Goal: Task Accomplishment & Management: Manage account settings

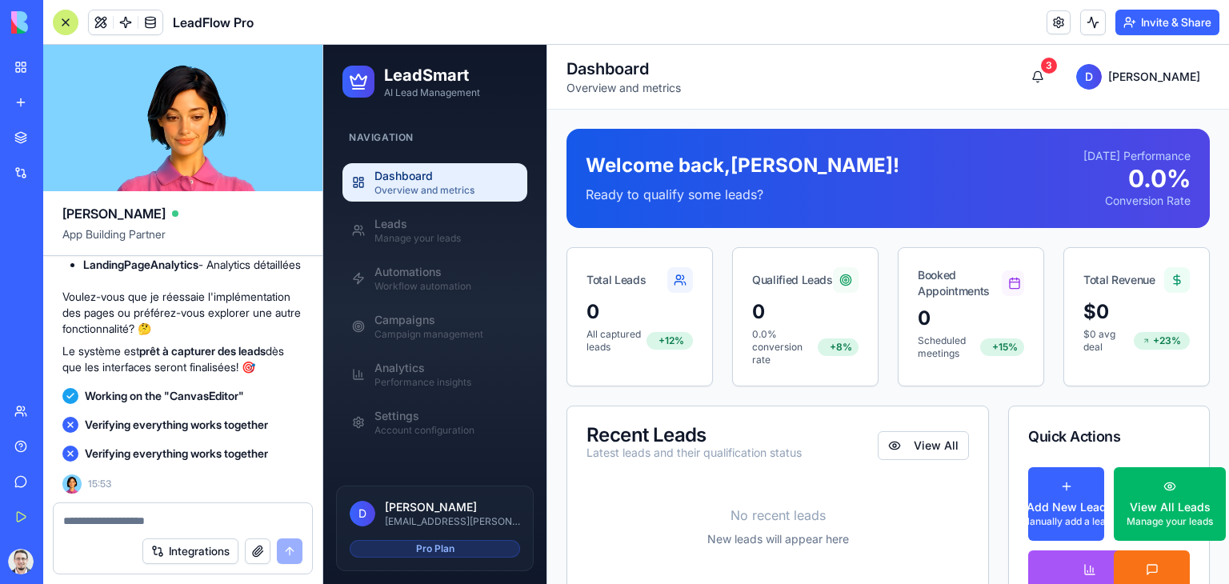
scroll to position [16640, 0]
click at [448, 222] on div "Leads" at bounding box center [445, 224] width 143 height 16
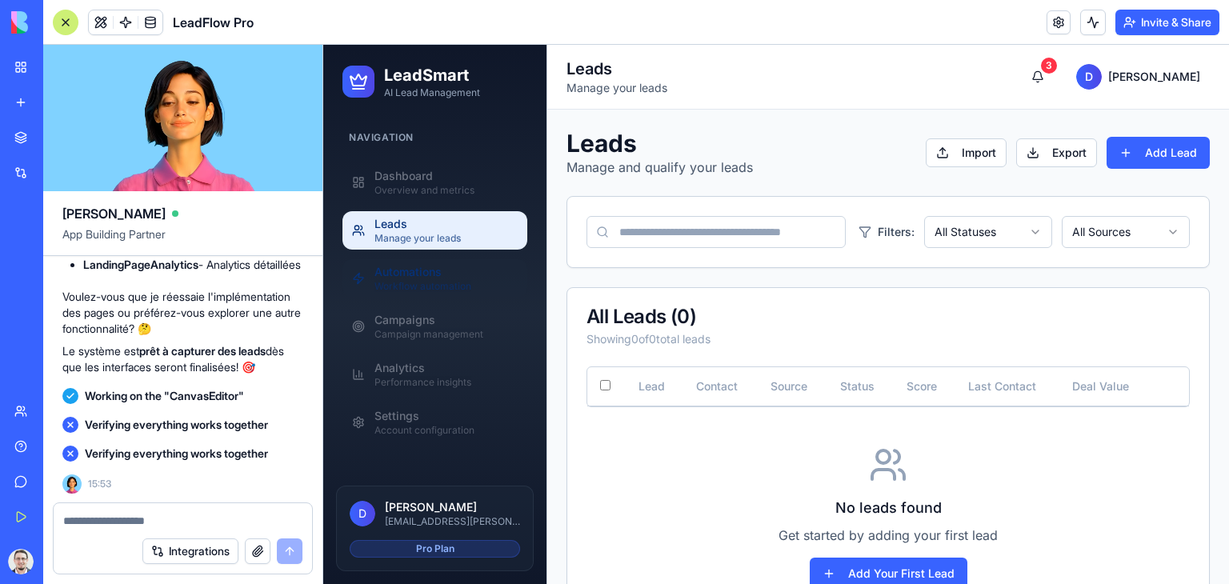
click at [447, 265] on div "Automations" at bounding box center [445, 272] width 143 height 16
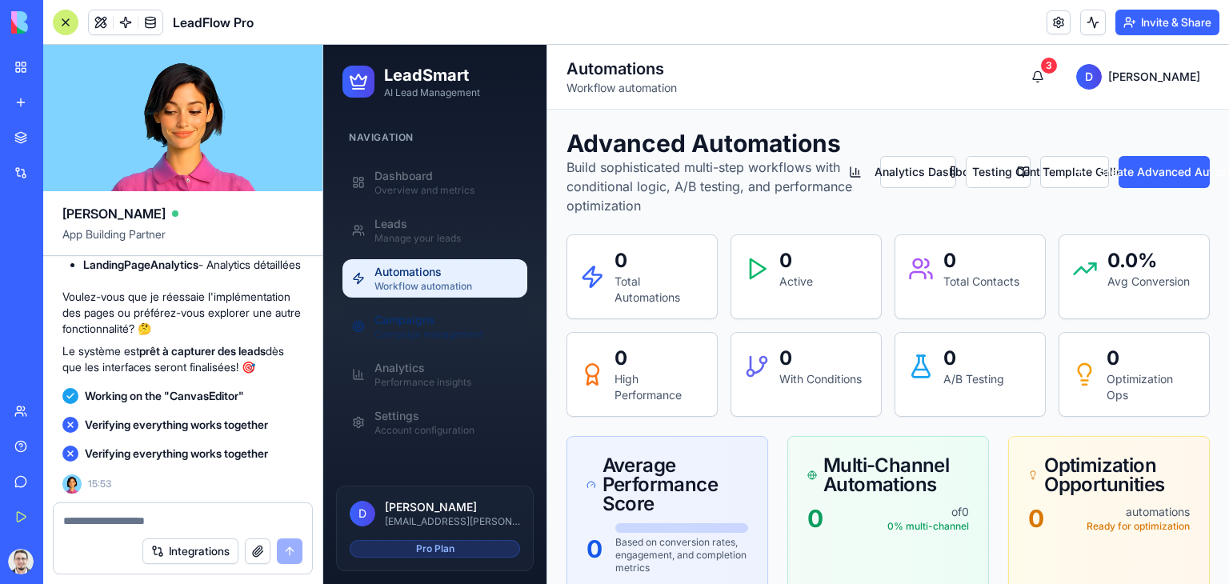
click at [446, 321] on div "Campaigns" at bounding box center [445, 320] width 143 height 16
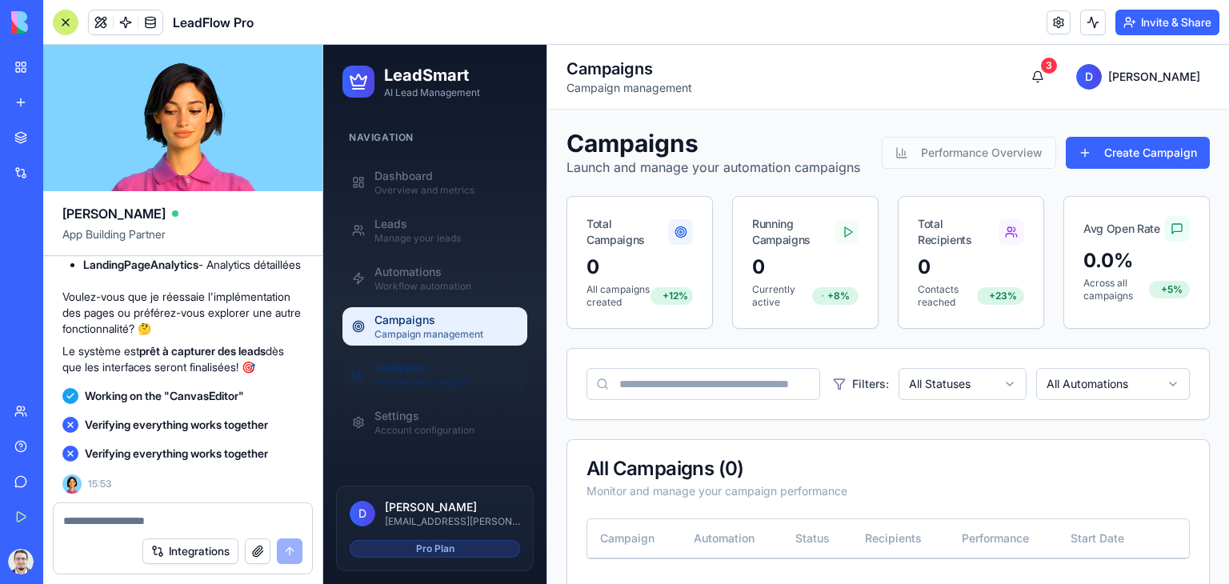
click at [444, 378] on div "Performance insights" at bounding box center [445, 382] width 143 height 13
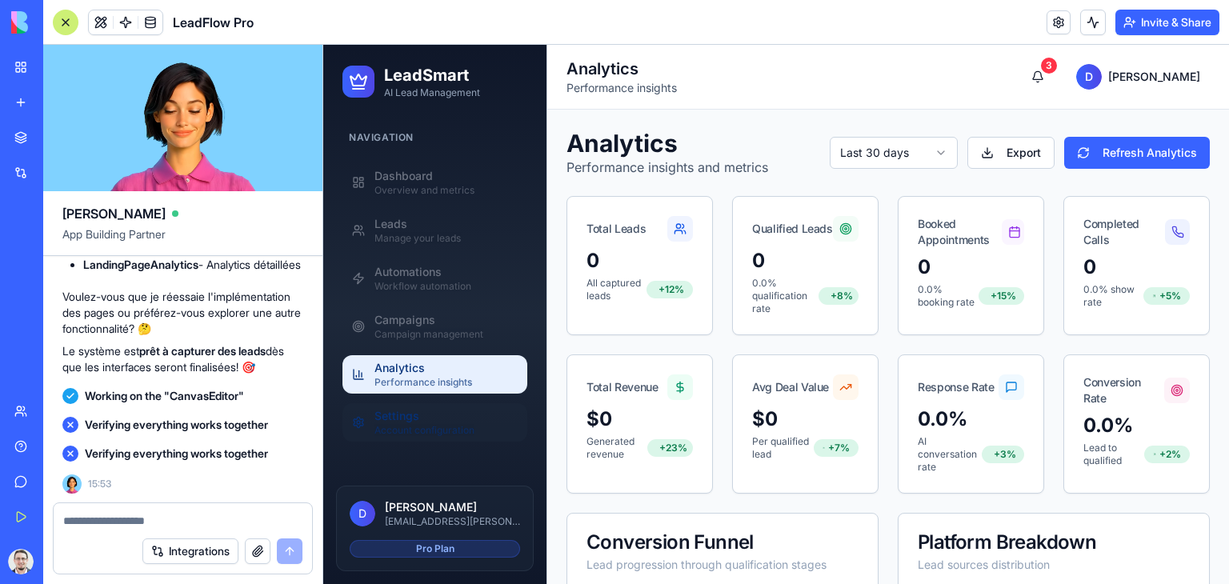
click at [450, 420] on div "Settings" at bounding box center [445, 416] width 143 height 16
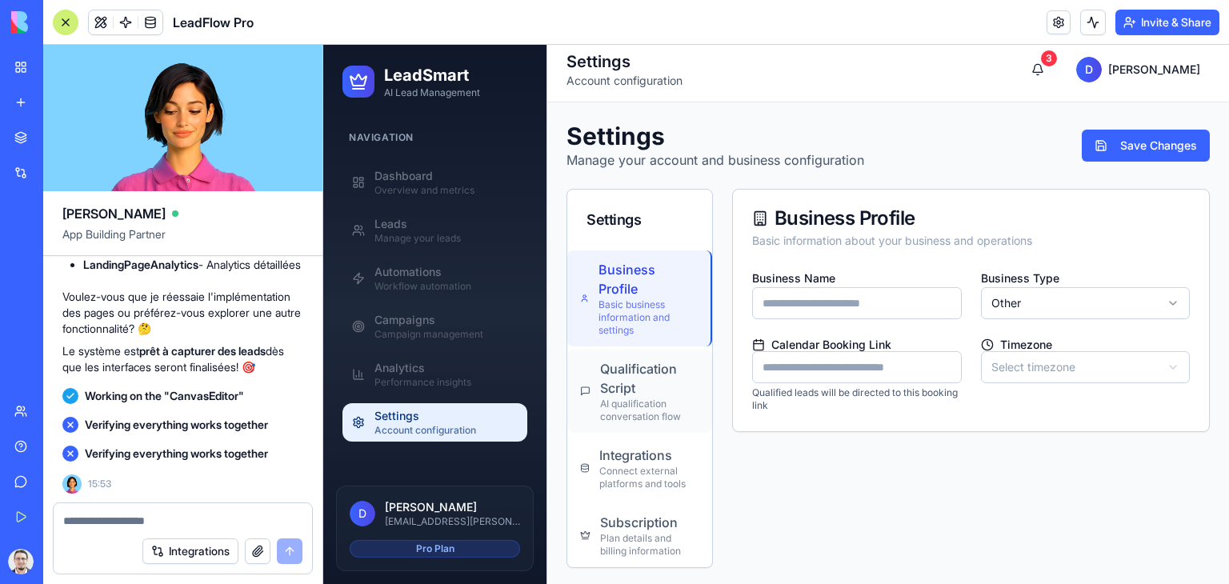
scroll to position [10, 0]
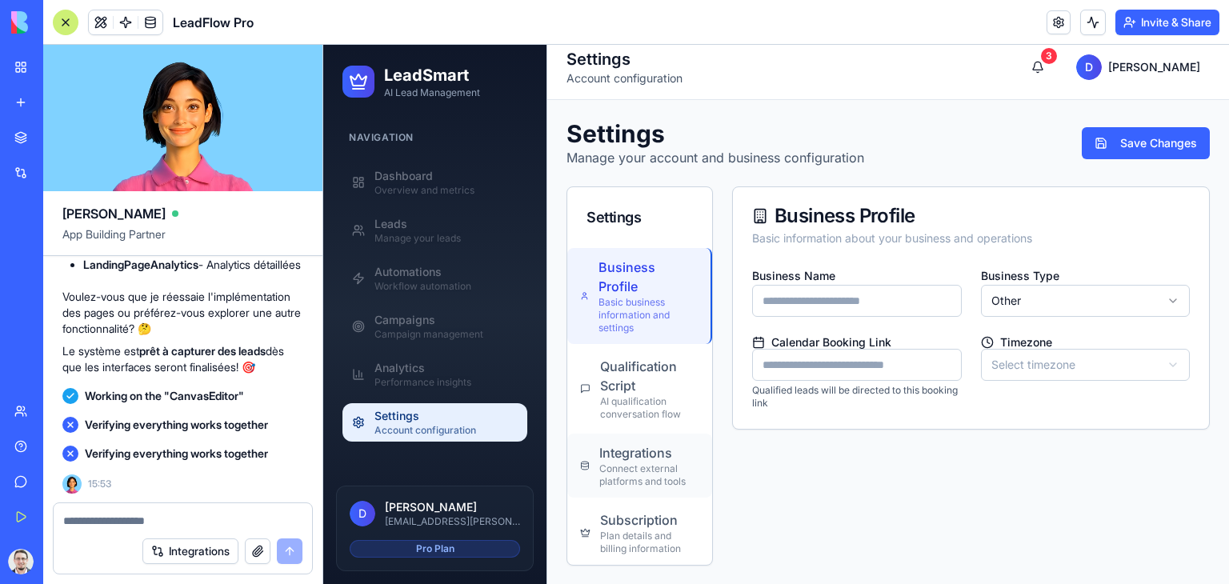
click at [661, 475] on div "Connect external platforms and tools" at bounding box center [649, 475] width 100 height 26
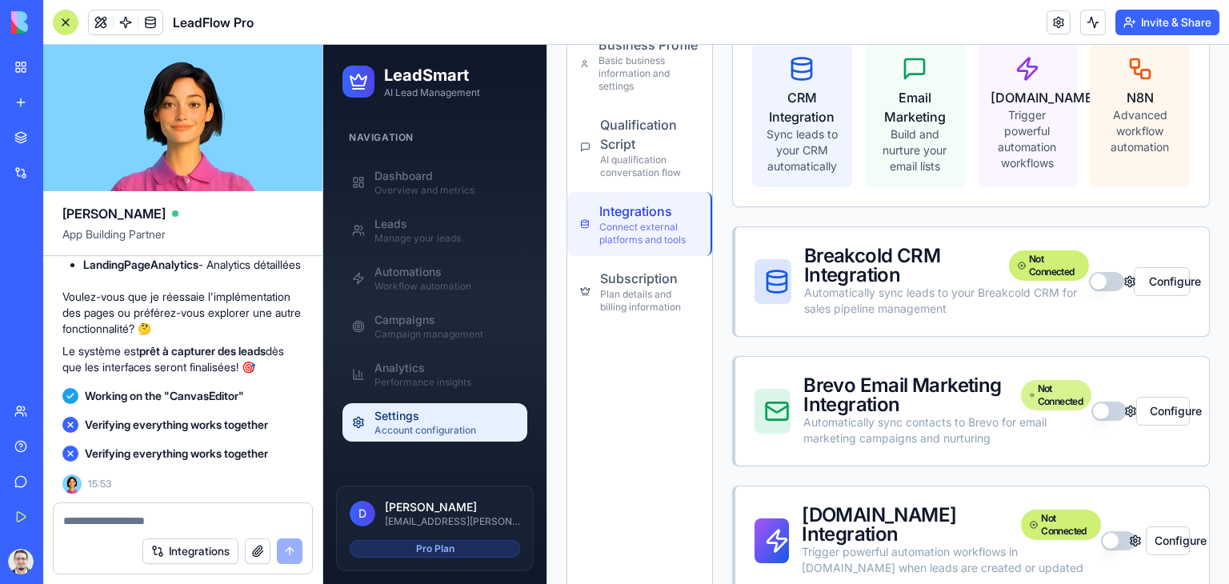
scroll to position [330, 0]
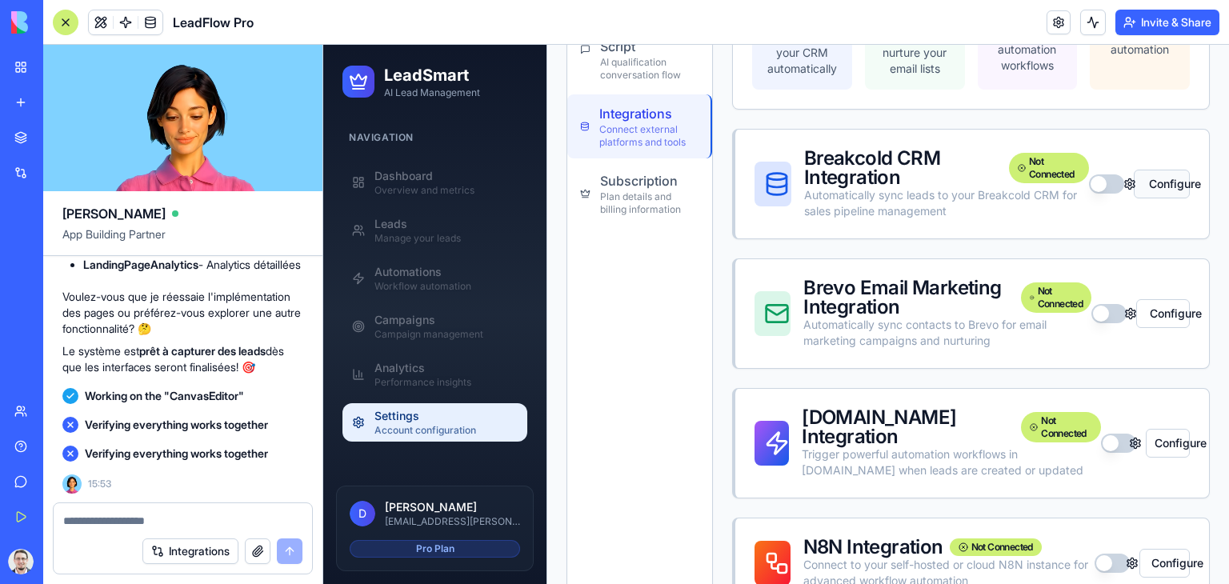
click at [1153, 181] on button "Configure" at bounding box center [1162, 184] width 56 height 29
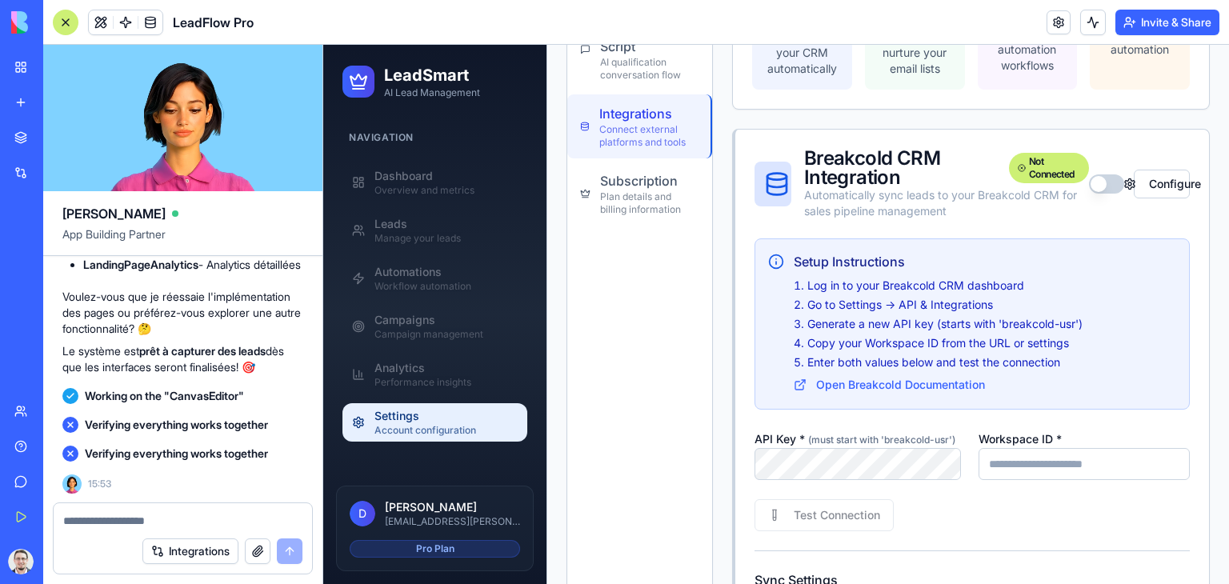
click at [1098, 186] on button "button" at bounding box center [1106, 183] width 35 height 19
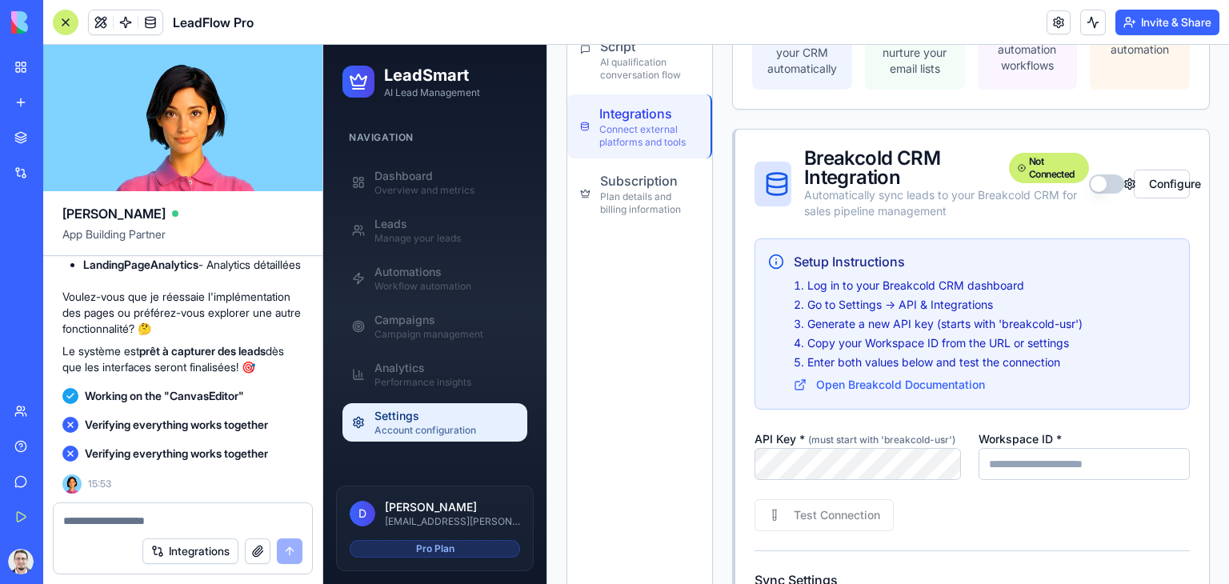
scroll to position [0, 0]
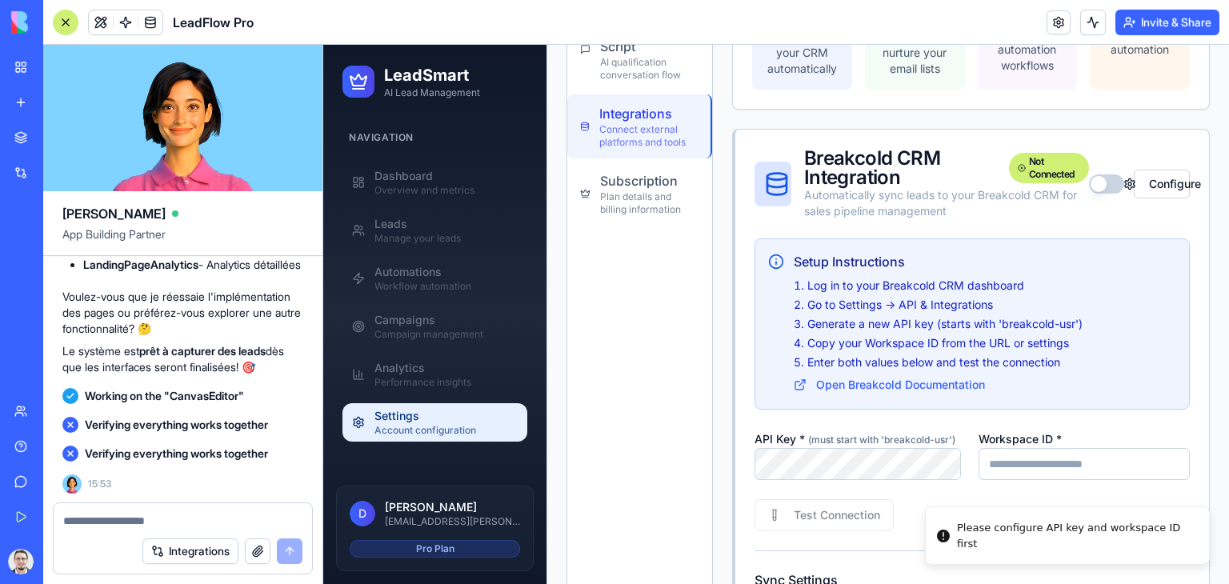
click at [1029, 474] on input "Workspace ID *" at bounding box center [1083, 464] width 211 height 32
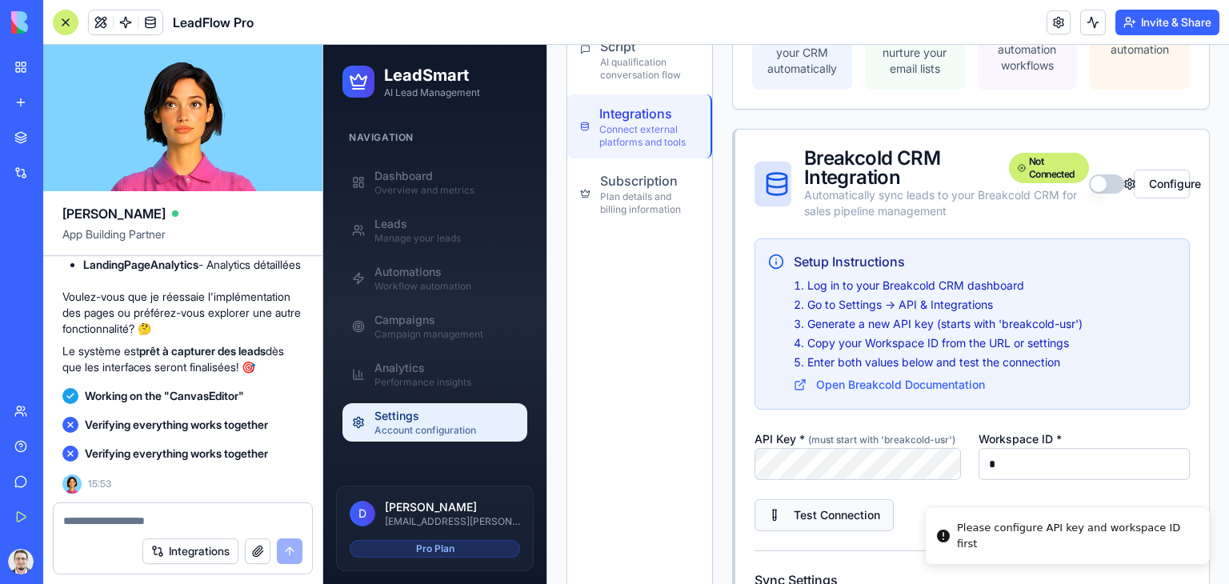
type input "*"
click at [856, 514] on button "Test Connection" at bounding box center [823, 515] width 139 height 32
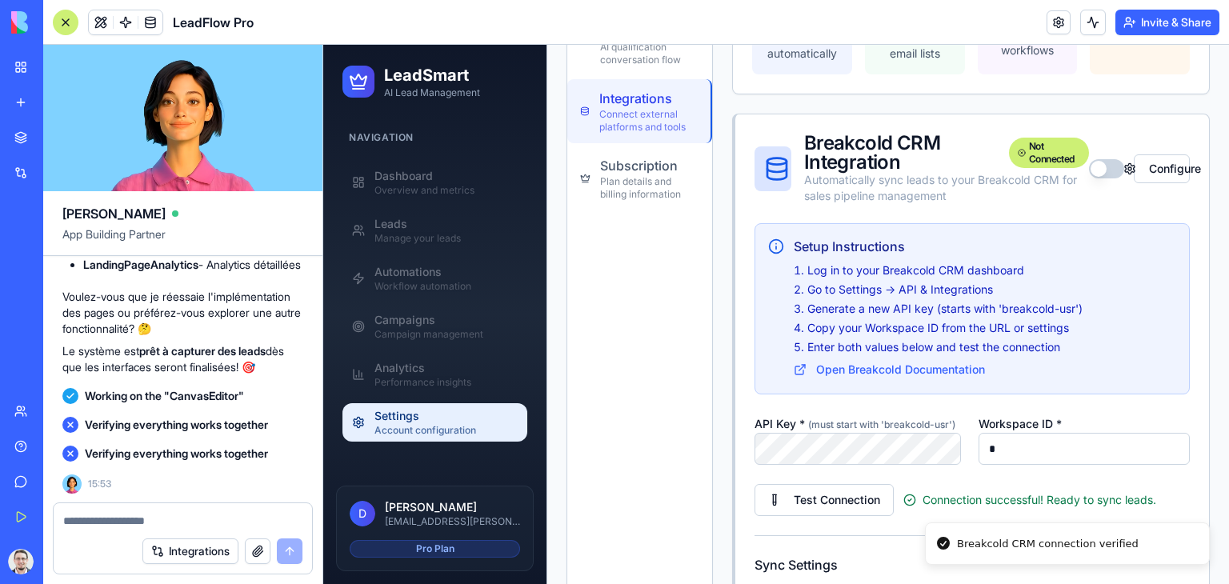
scroll to position [330, 0]
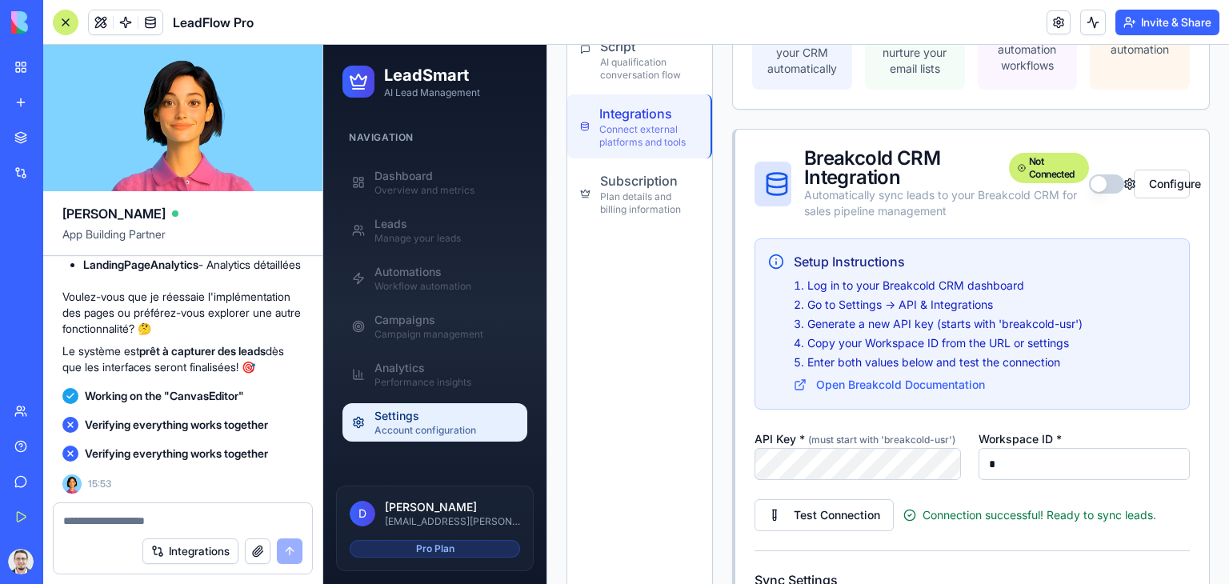
click at [1091, 182] on button "button" at bounding box center [1106, 183] width 35 height 19
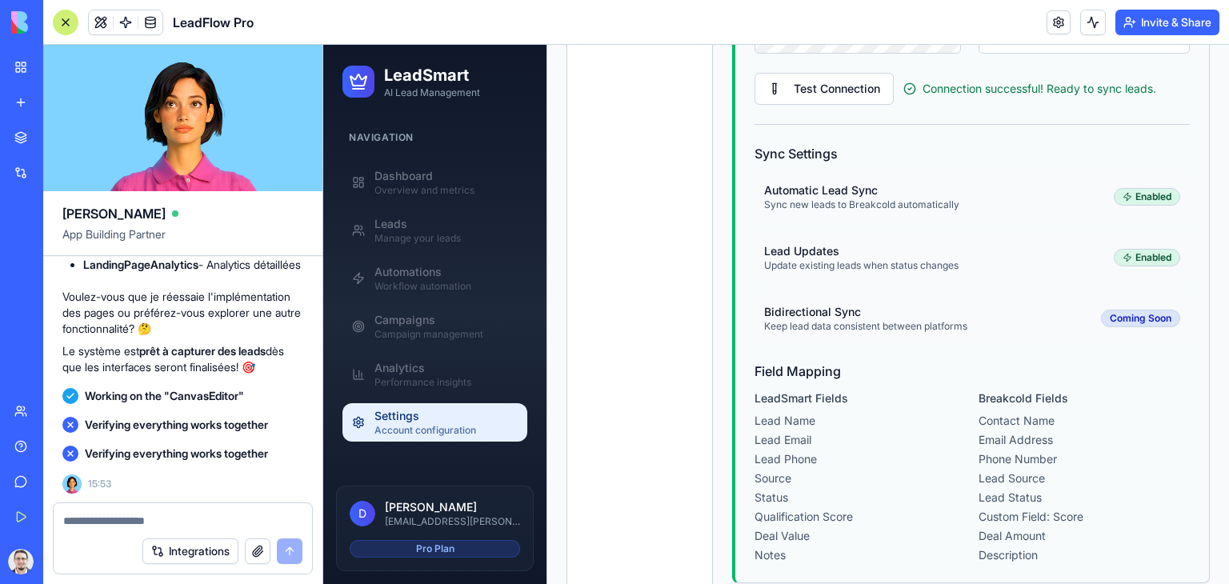
scroll to position [730, 0]
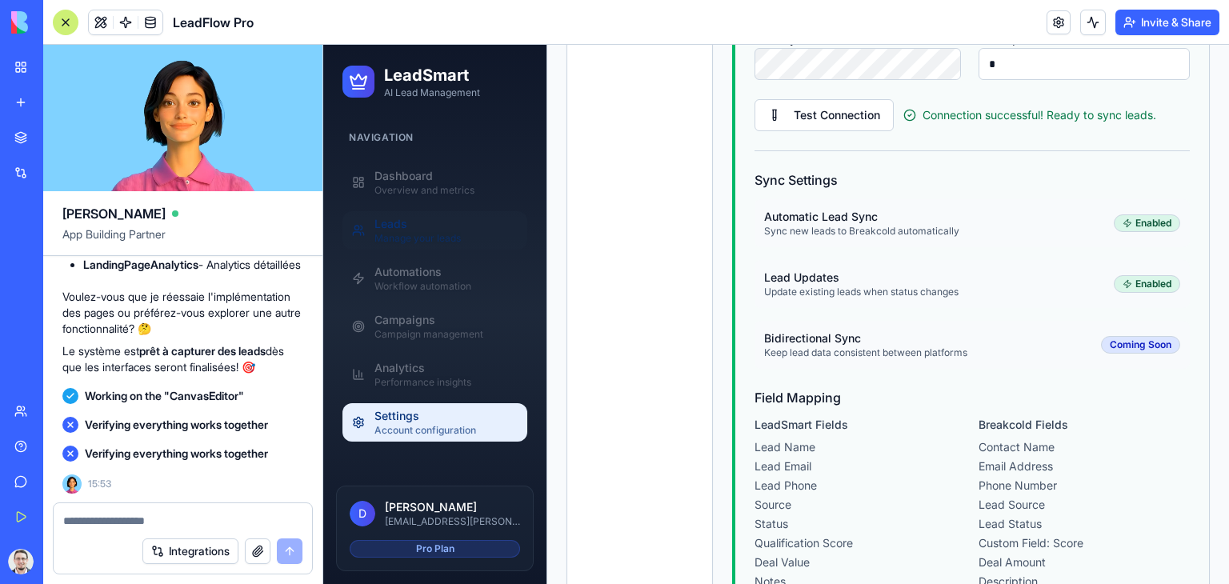
click at [418, 235] on div "Manage your leads" at bounding box center [445, 238] width 143 height 13
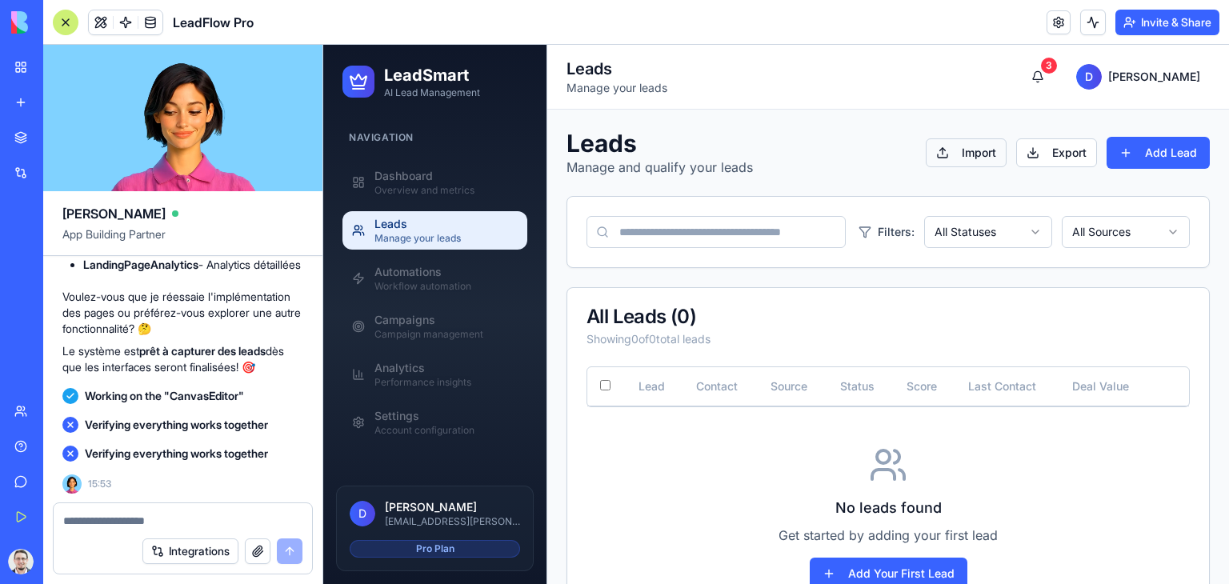
click at [954, 158] on button "Import" at bounding box center [966, 152] width 81 height 29
click at [954, 150] on button "Import" at bounding box center [966, 152] width 81 height 29
click at [1029, 149] on button "Export" at bounding box center [1056, 152] width 81 height 29
click at [435, 420] on div "Settings" at bounding box center [445, 416] width 143 height 16
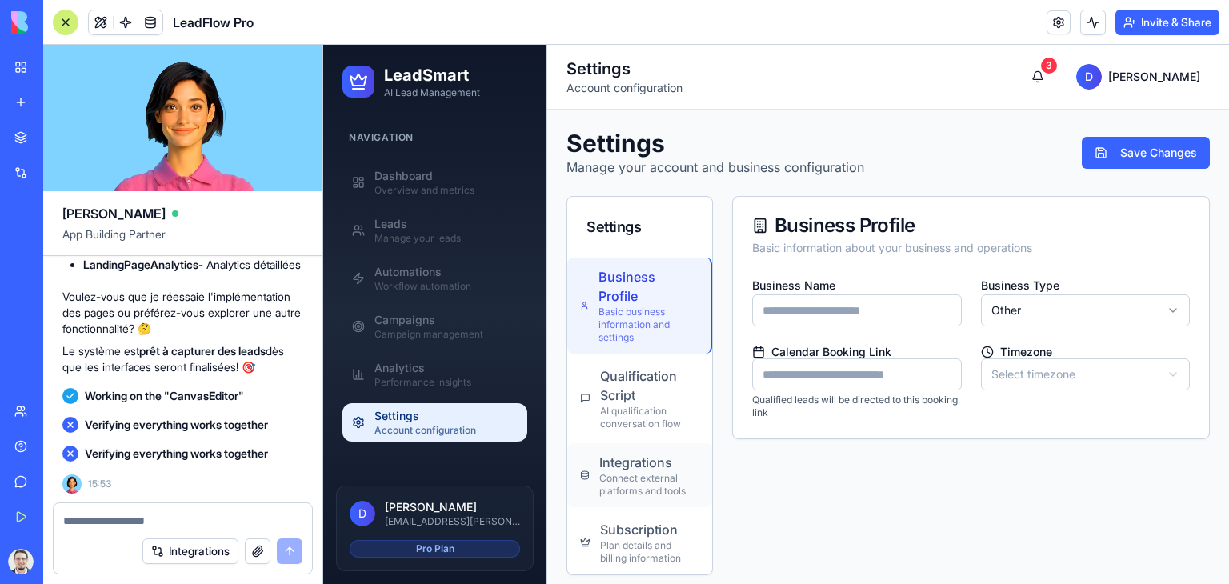
click at [640, 470] on div "Integrations" at bounding box center [649, 462] width 100 height 19
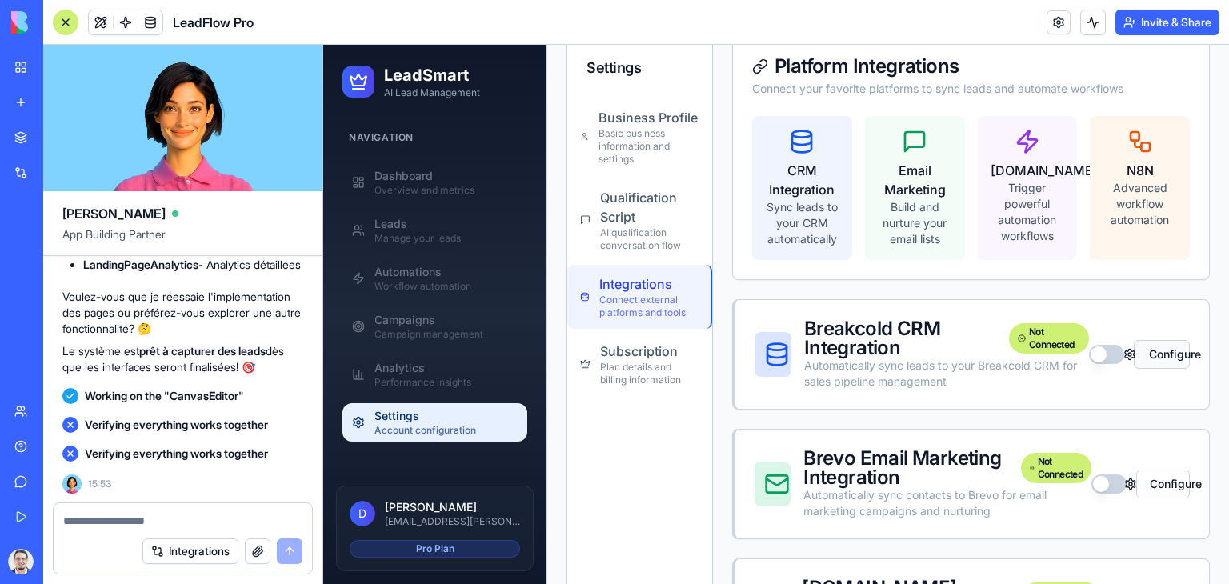
scroll to position [80, 0]
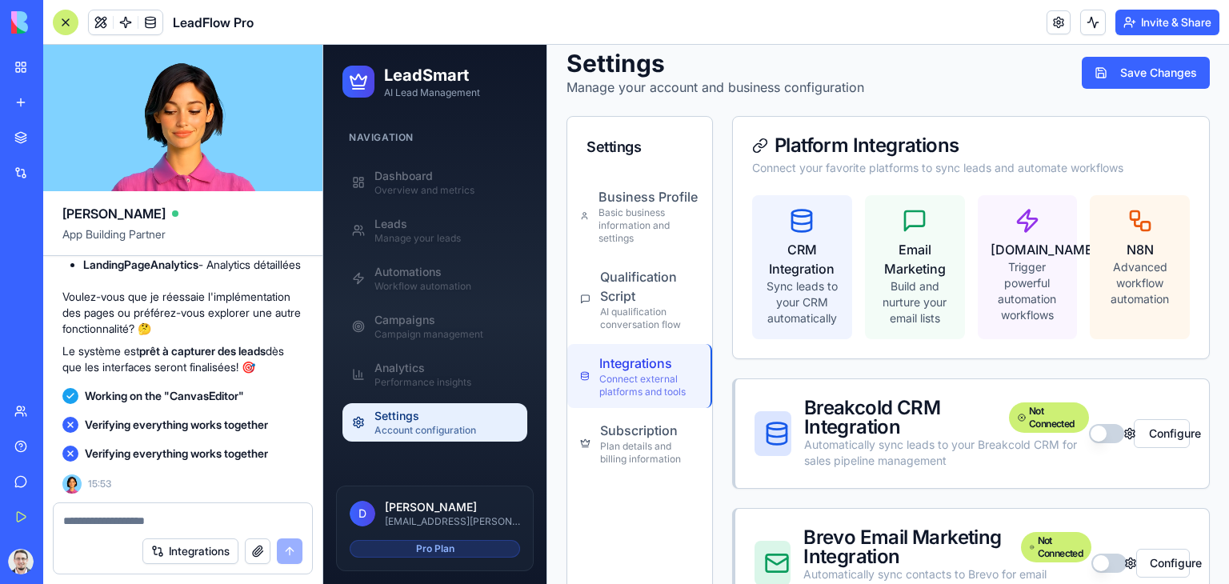
click at [1089, 437] on button "button" at bounding box center [1106, 433] width 35 height 19
click at [1146, 433] on button "Configure" at bounding box center [1162, 433] width 56 height 29
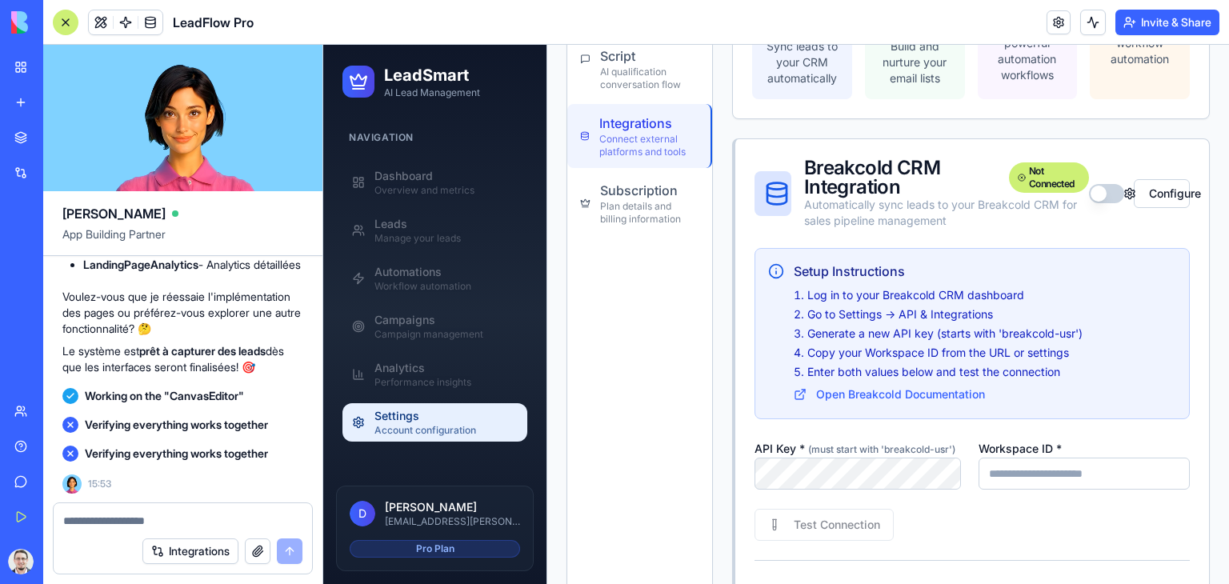
scroll to position [0, 103]
click at [1069, 407] on div "Setup Instructions Log in to your Breakcold CRM dashboard Go to Settings → API …" at bounding box center [971, 333] width 435 height 171
click at [1078, 476] on input "Workspace ID *" at bounding box center [1083, 474] width 211 height 32
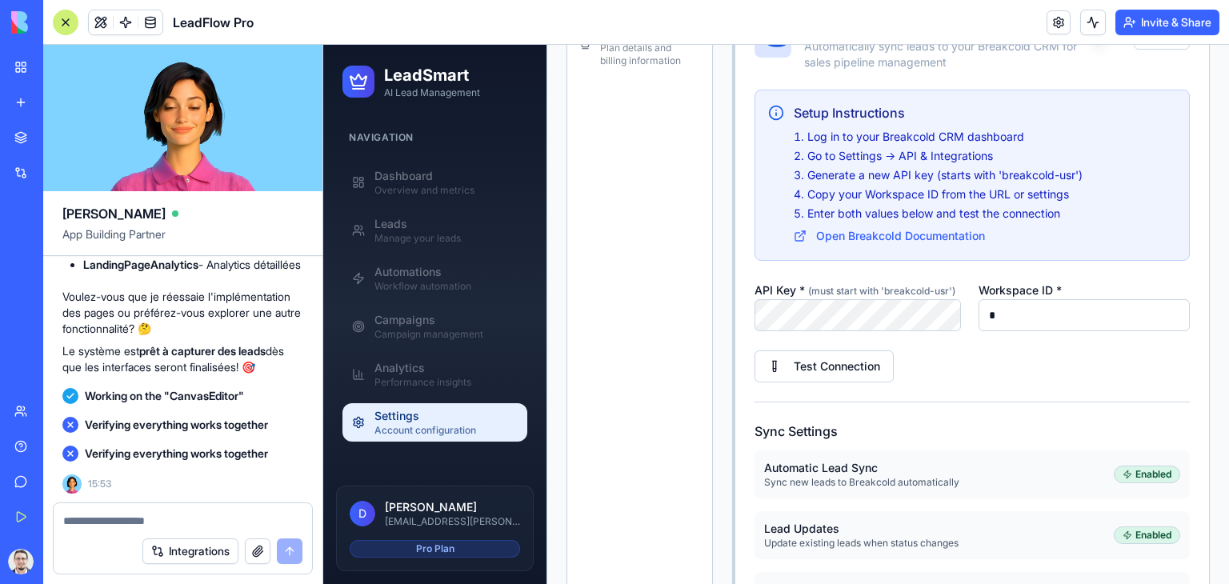
scroll to position [480, 0]
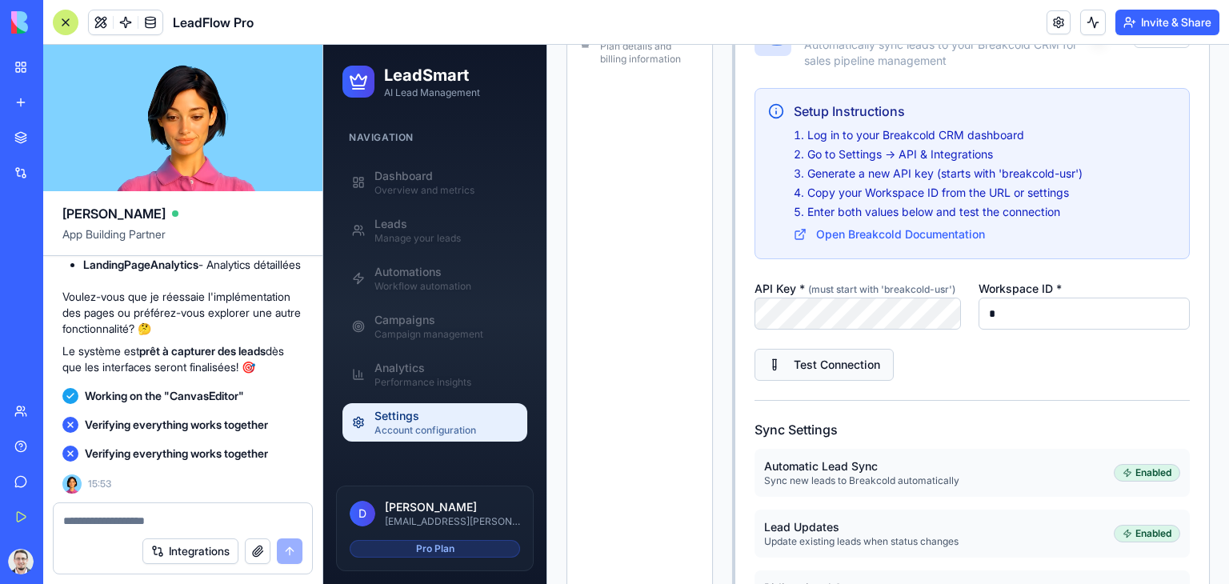
type input "*"
click at [830, 357] on button "Test Connection" at bounding box center [823, 365] width 139 height 32
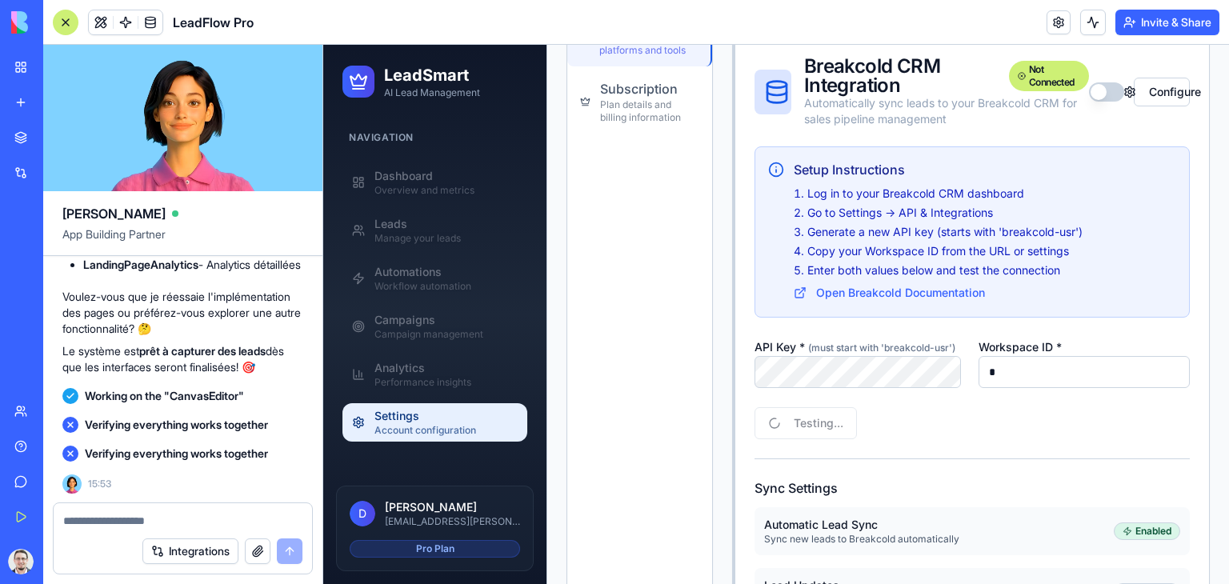
scroll to position [320, 0]
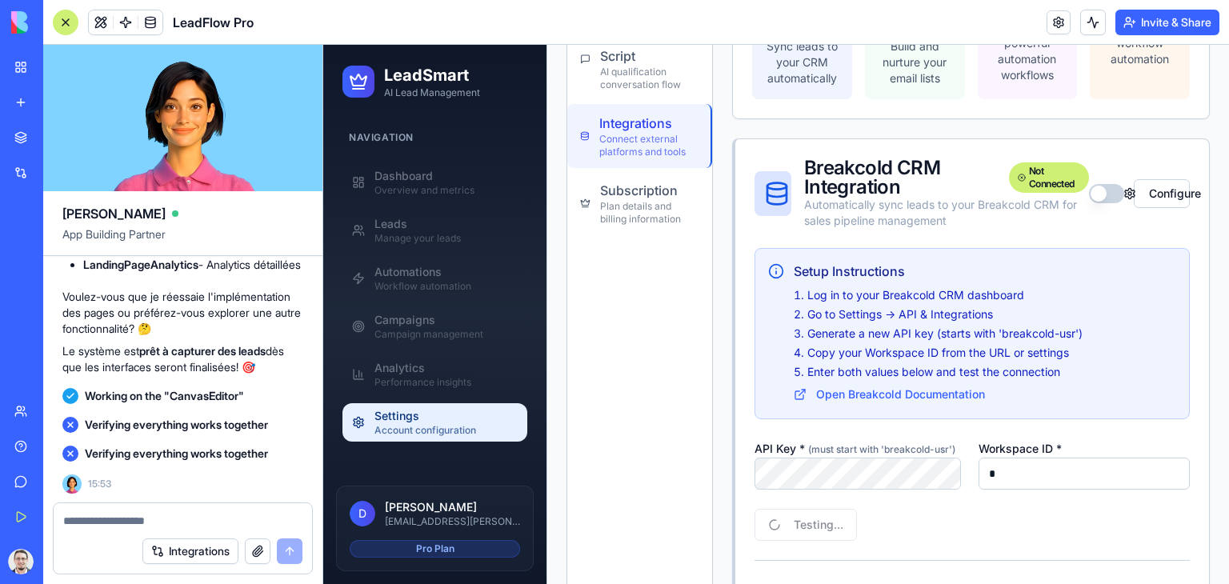
click at [1093, 193] on button "button" at bounding box center [1106, 193] width 35 height 19
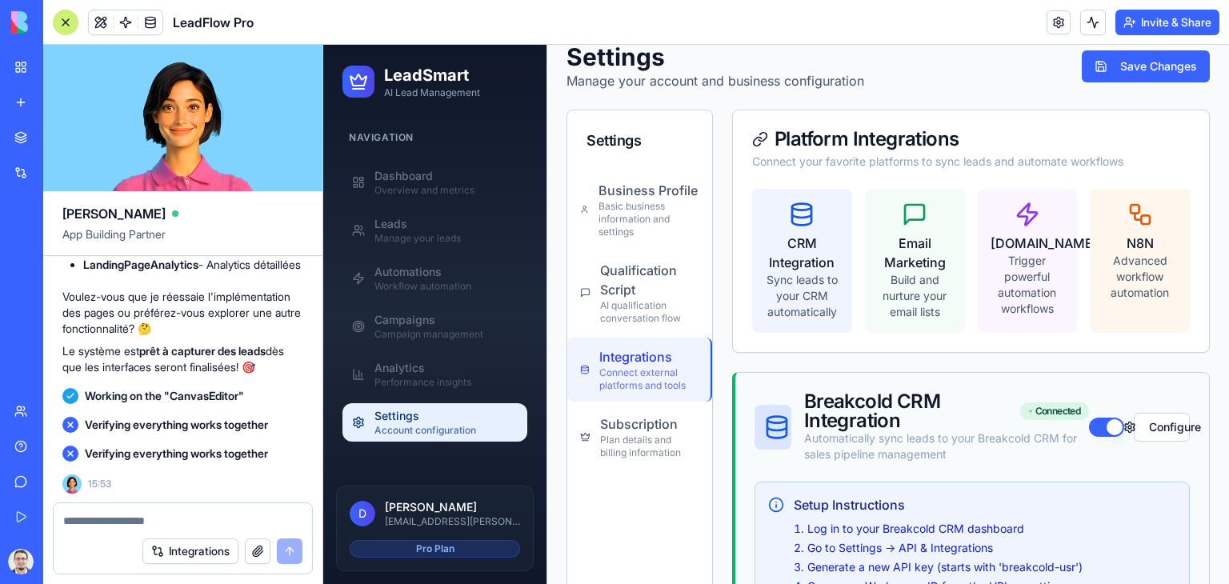
scroll to position [0, 0]
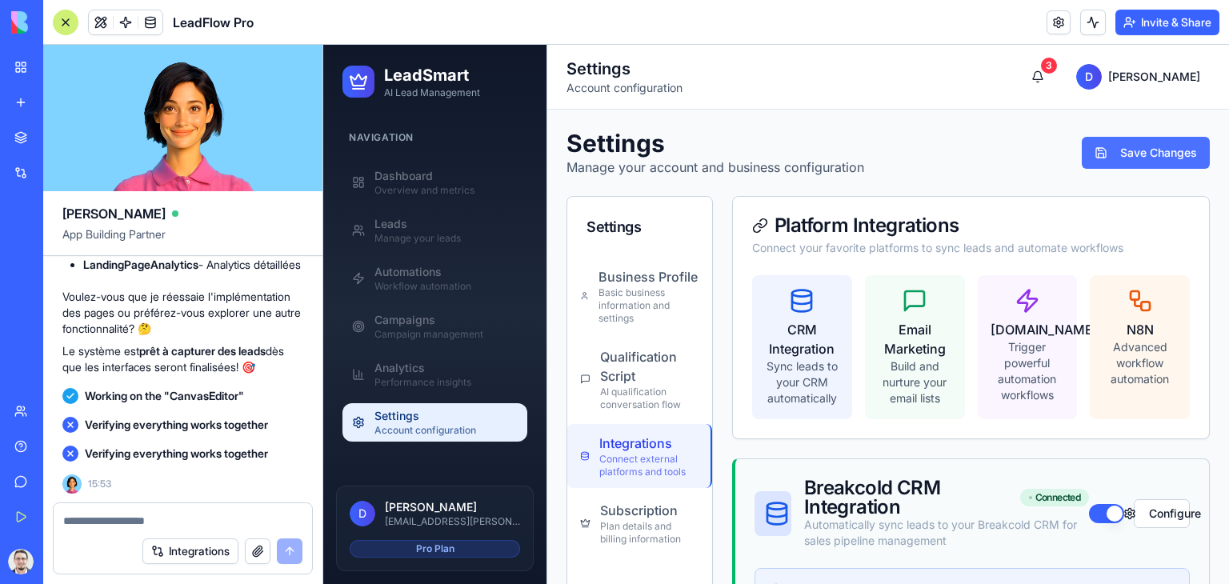
click at [1117, 163] on button "Save Changes" at bounding box center [1146, 153] width 128 height 32
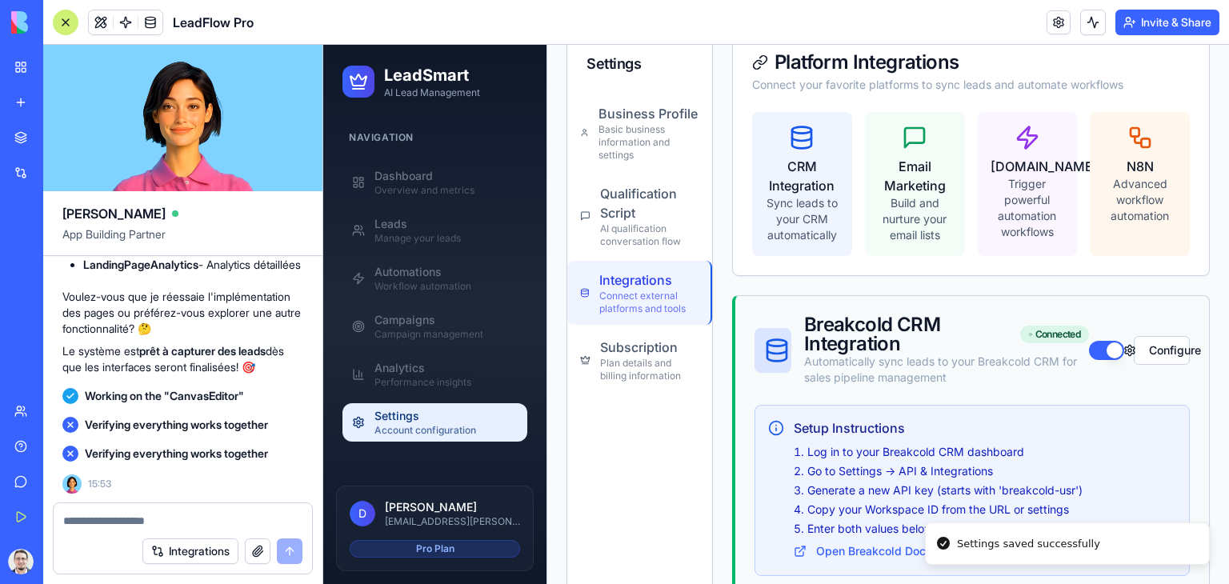
scroll to position [160, 0]
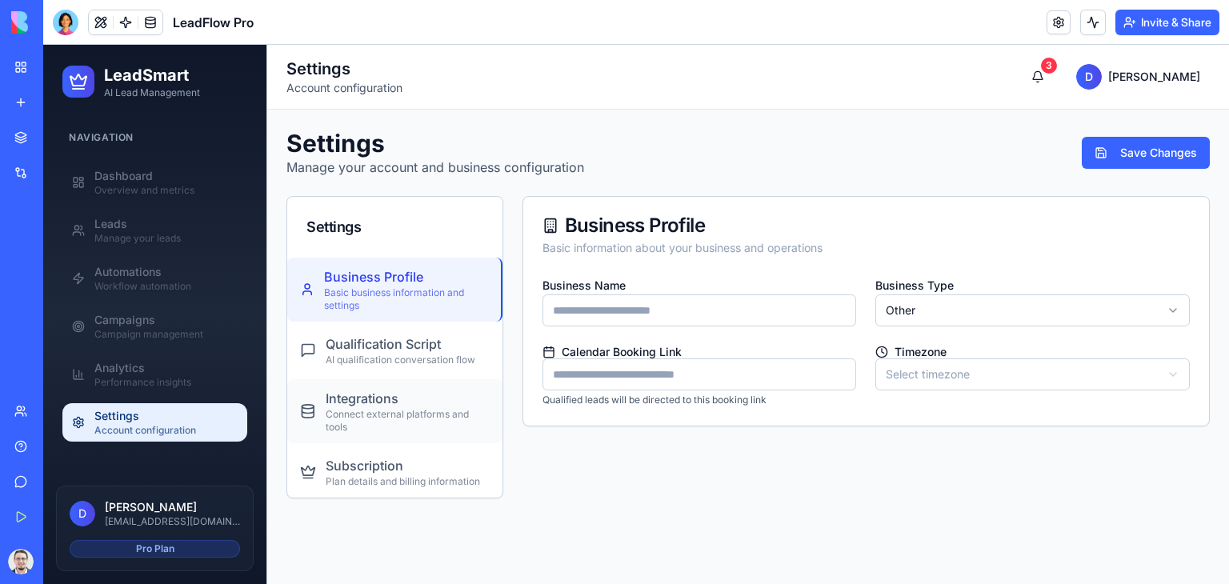
click at [421, 418] on div "Connect external platforms and tools" at bounding box center [408, 421] width 164 height 26
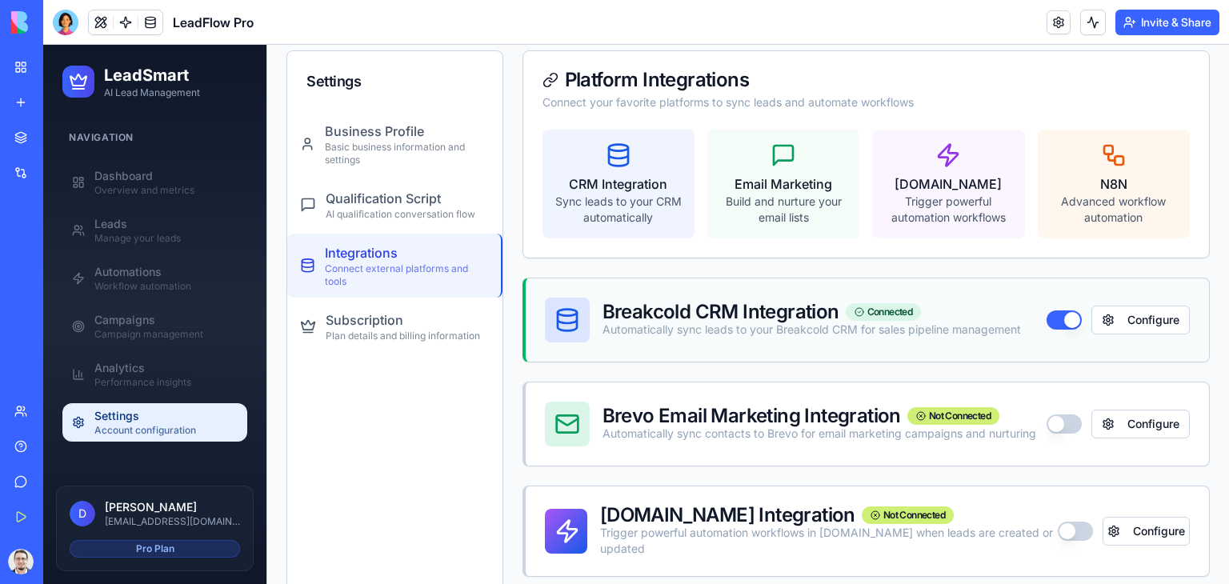
scroll to position [160, 0]
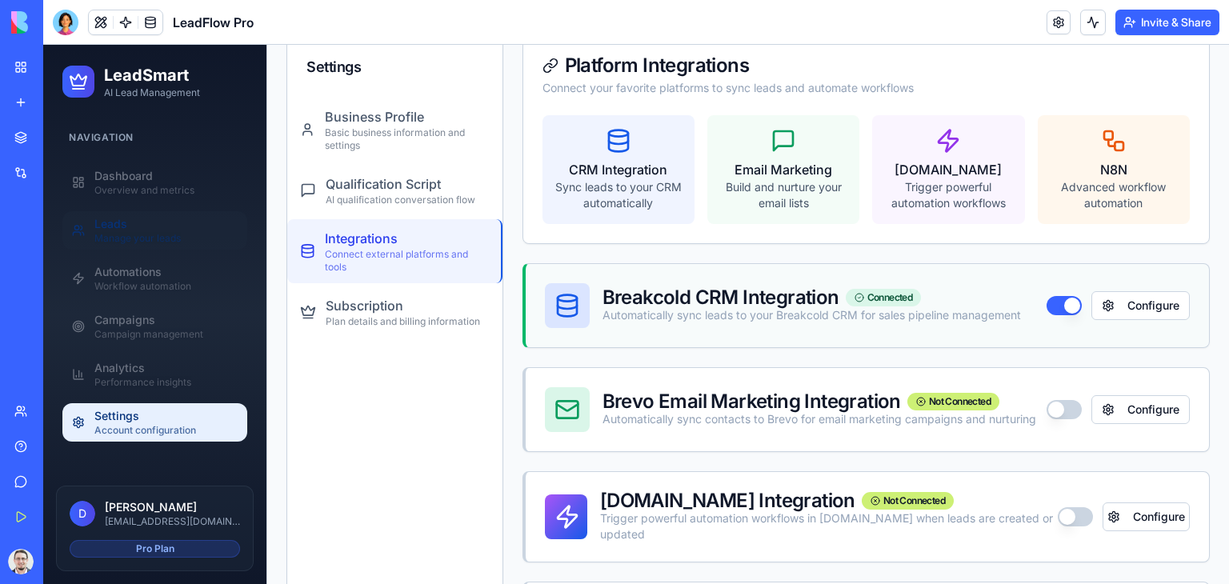
click at [142, 232] on div "Manage your leads" at bounding box center [165, 238] width 143 height 13
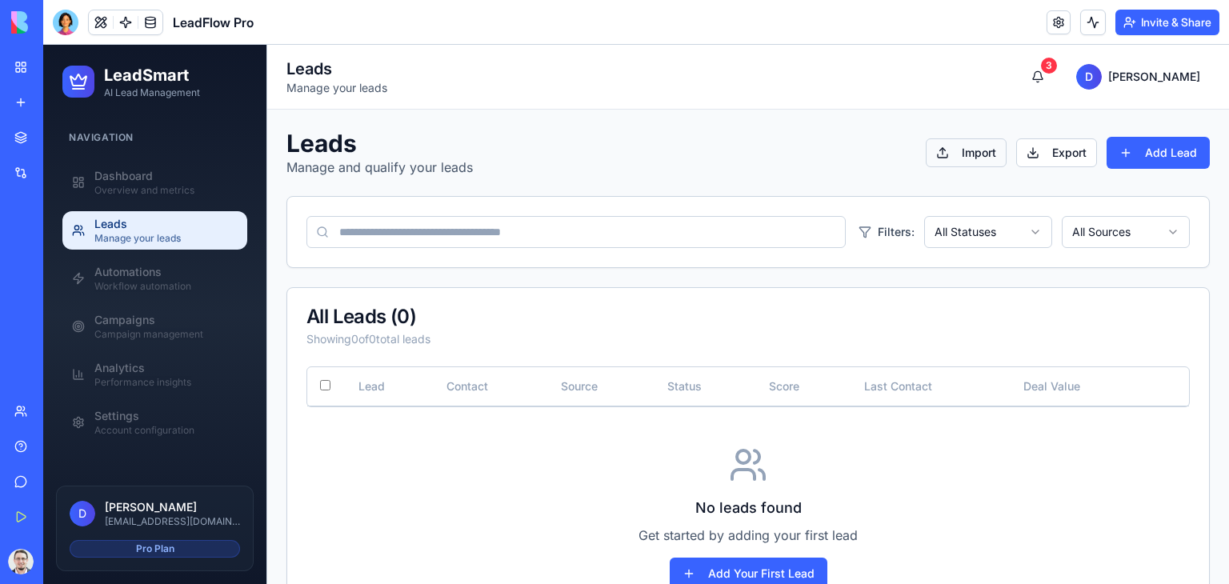
click at [939, 156] on button "Import" at bounding box center [966, 152] width 81 height 29
click at [1059, 154] on button "Export" at bounding box center [1056, 152] width 81 height 29
click at [152, 292] on div "Workflow automation" at bounding box center [165, 286] width 143 height 13
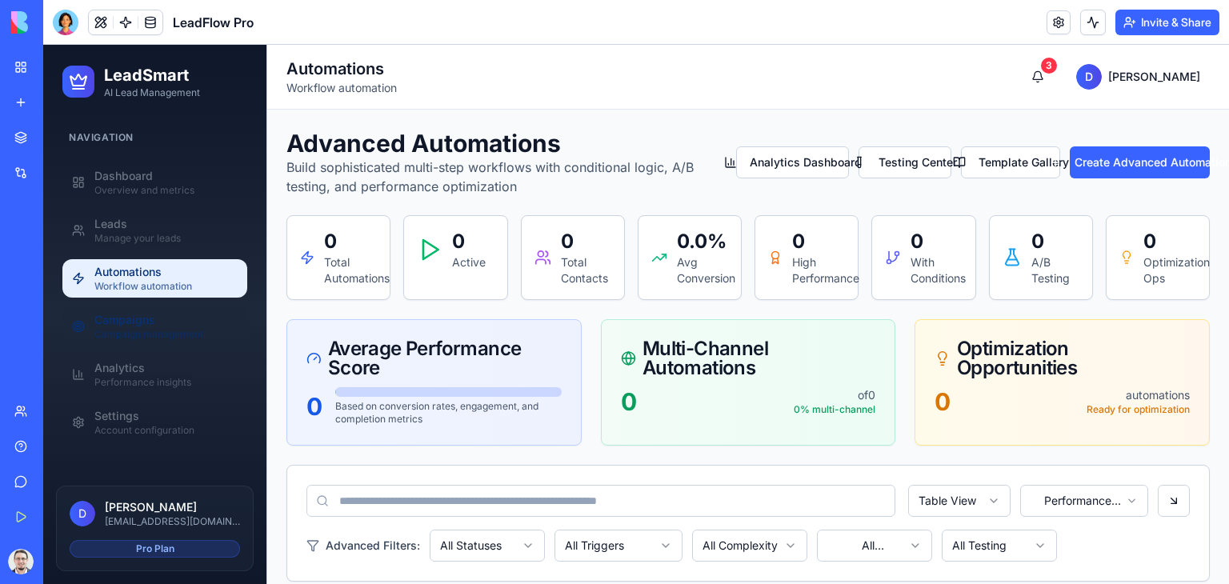
click at [145, 328] on div "Campaign management" at bounding box center [165, 334] width 143 height 13
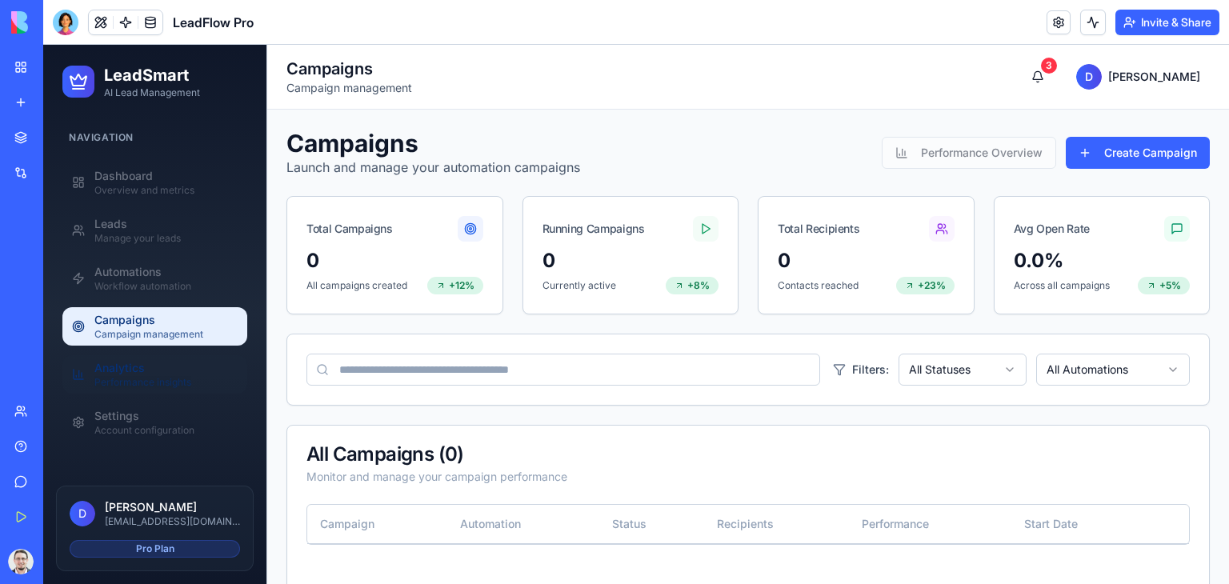
click at [152, 374] on div "Analytics" at bounding box center [165, 368] width 143 height 16
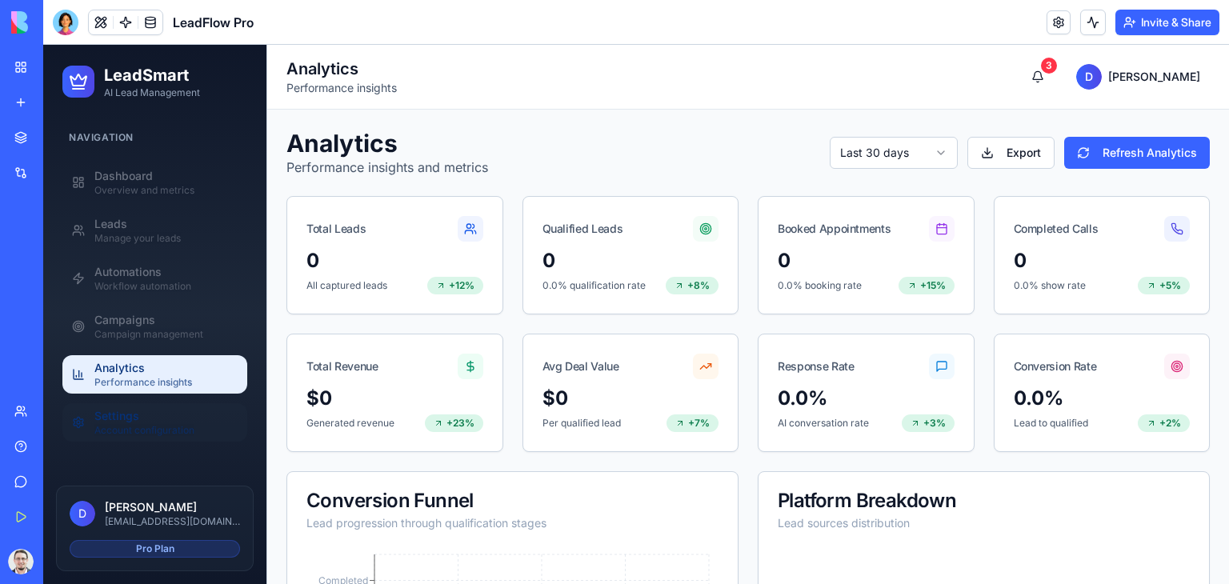
click at [142, 422] on div "Settings" at bounding box center [165, 416] width 143 height 16
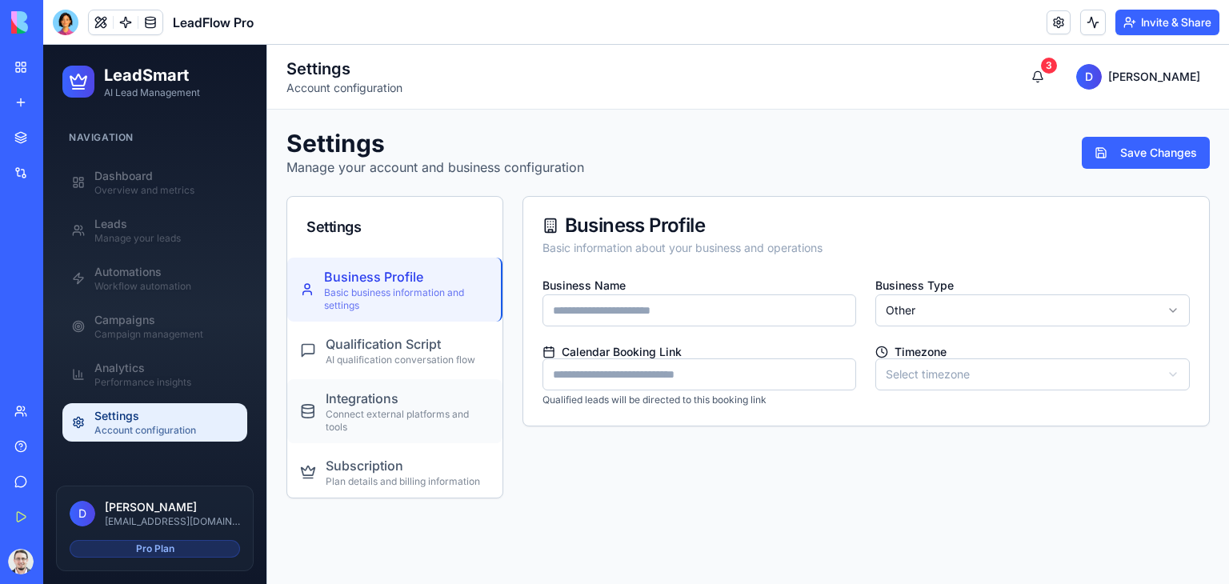
click at [390, 401] on div "Integrations" at bounding box center [408, 398] width 164 height 19
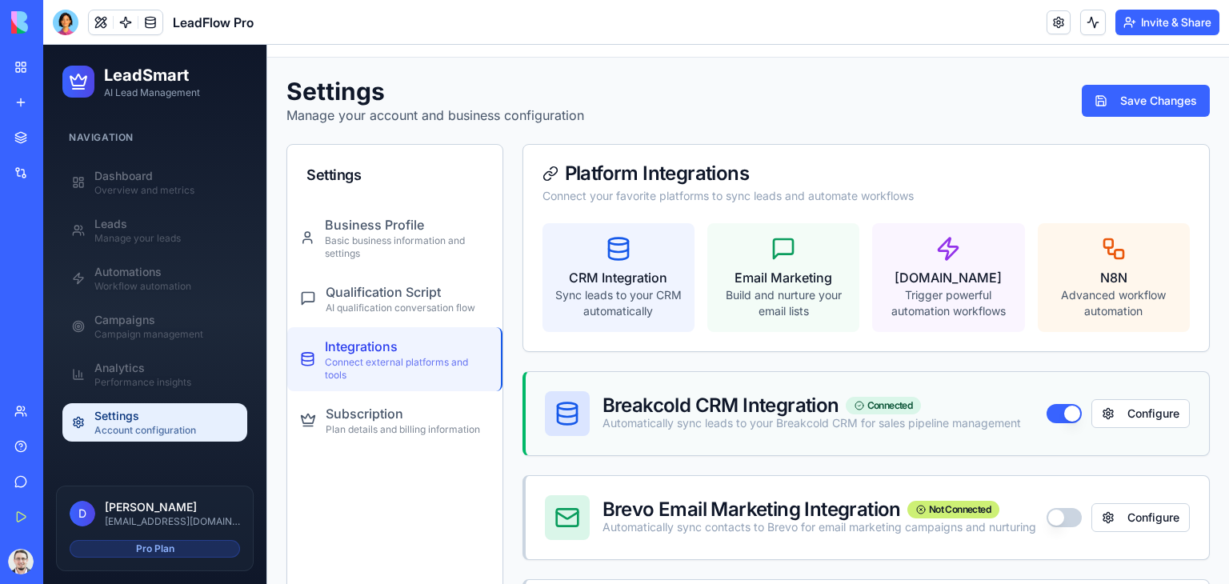
scroll to position [80, 0]
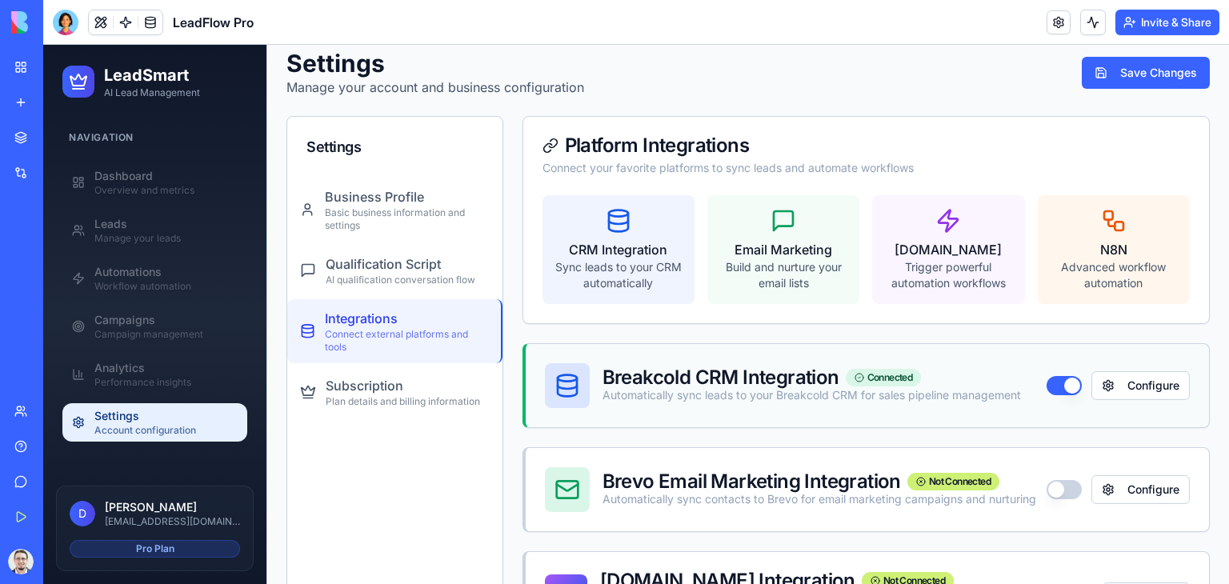
click at [779, 363] on div "Breakcold CRM Integration Connected Automatically sync leads to your Breakcold …" at bounding box center [783, 385] width 476 height 45
click at [68, 26] on div at bounding box center [66, 23] width 26 height 26
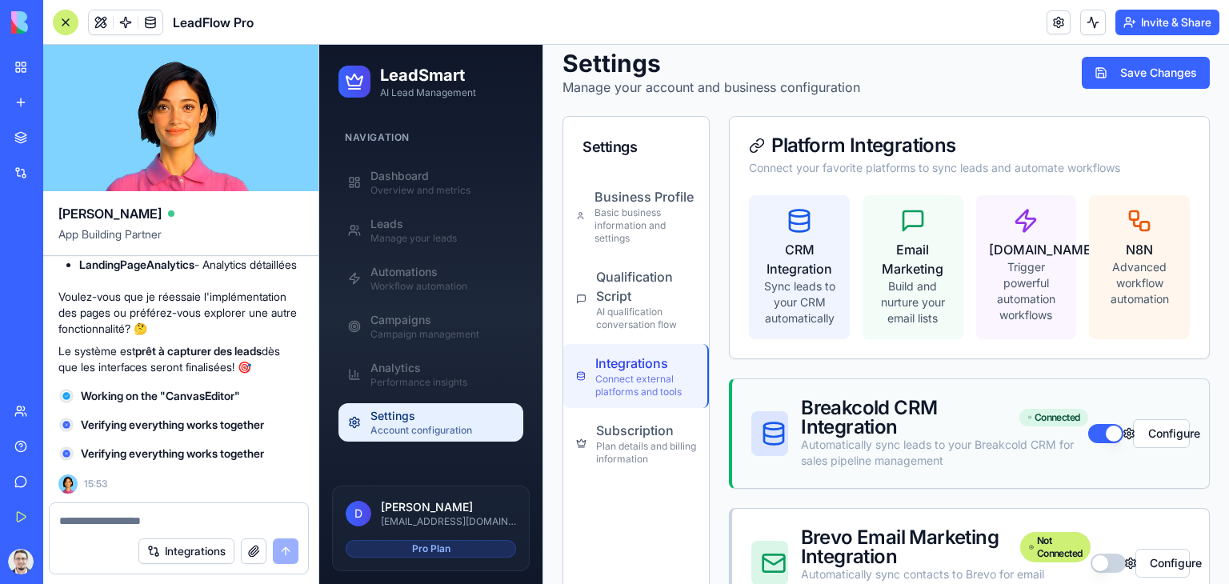
scroll to position [0, 0]
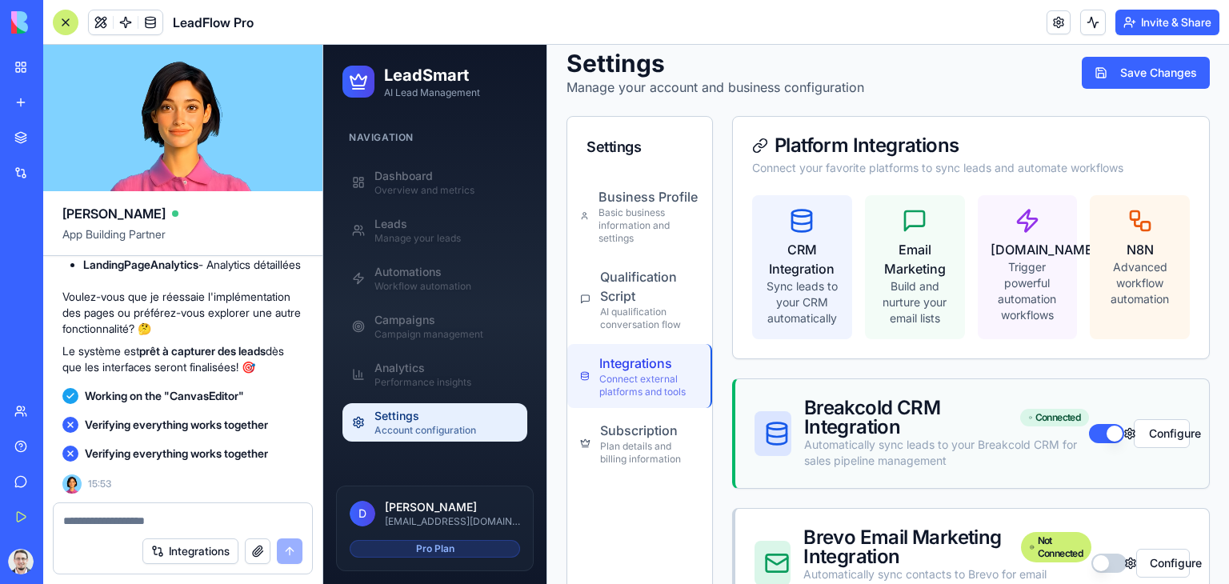
click at [238, 517] on textarea at bounding box center [182, 521] width 239 height 16
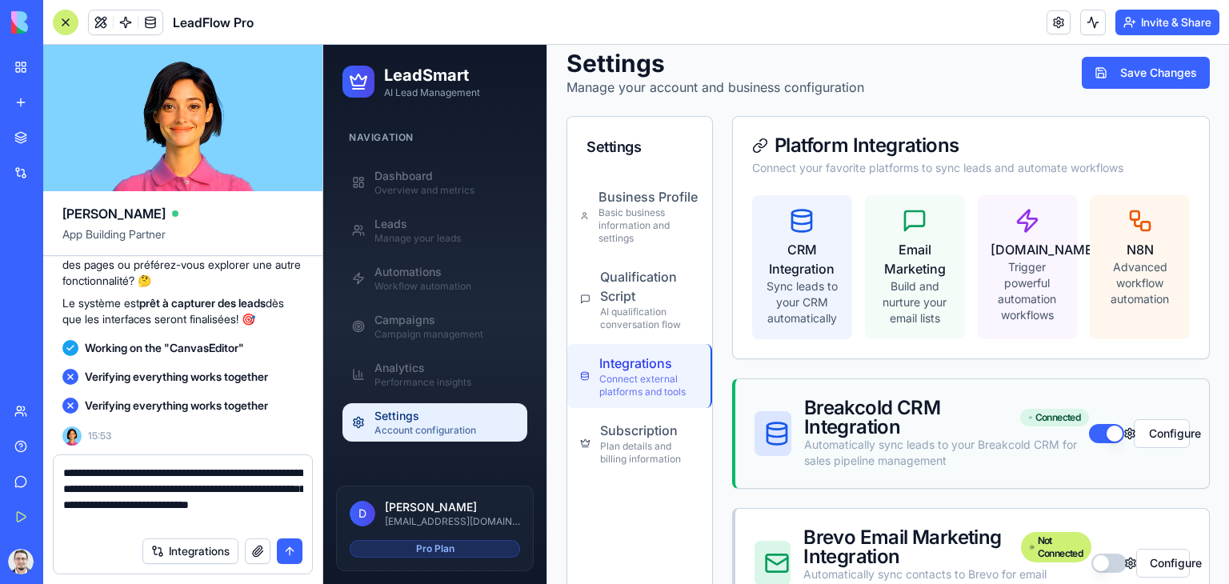
type textarea "**********"
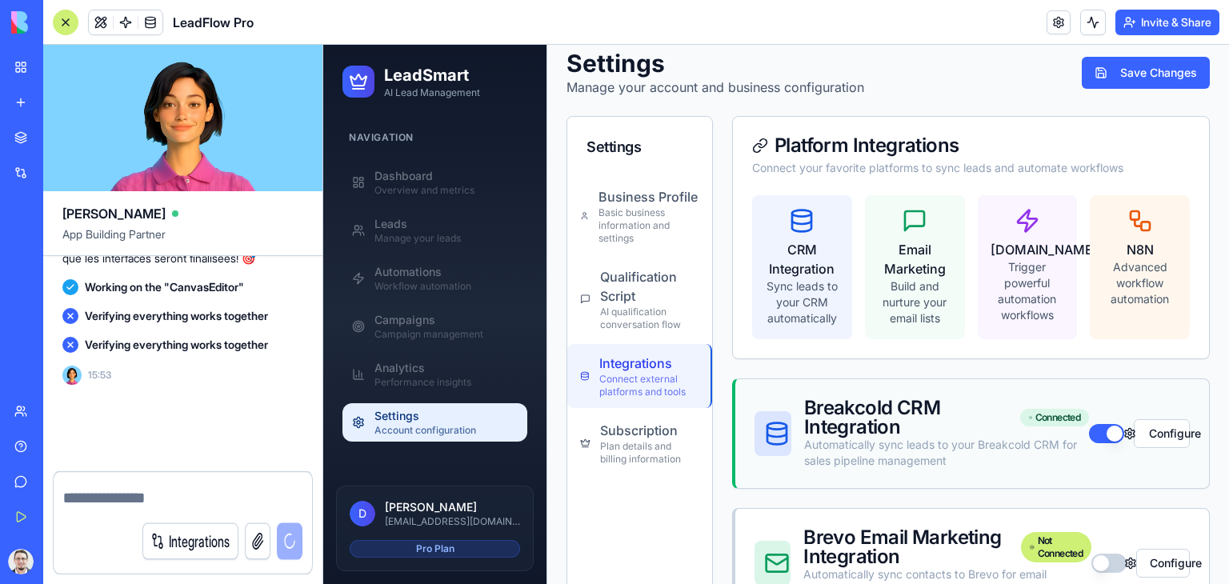
scroll to position [16704, 0]
